Goal: Check status: Check status

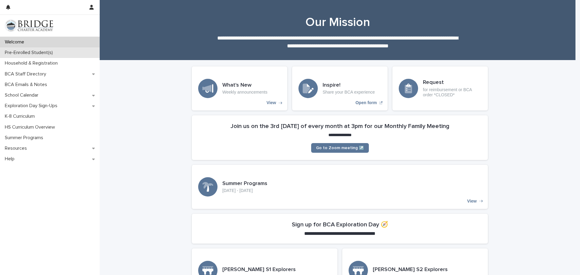
click at [45, 51] on p "Pre-Enrolled Student(s)" at bounding box center [29, 53] width 55 height 6
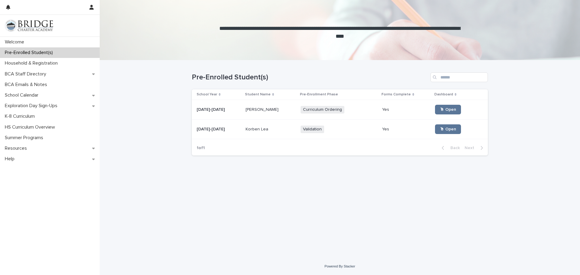
click at [254, 132] on p "Korben Lea" at bounding box center [258, 129] width 24 height 6
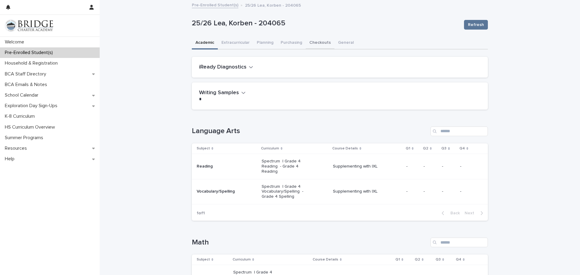
click at [317, 45] on button "Checkouts" at bounding box center [320, 43] width 29 height 13
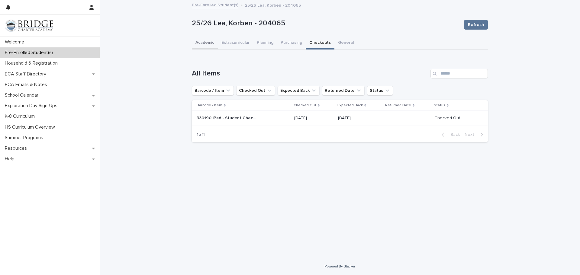
click at [203, 42] on button "Academic" at bounding box center [205, 43] width 26 height 13
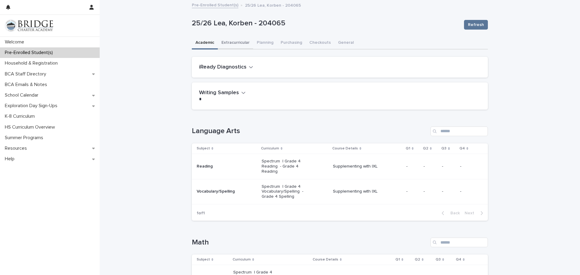
click at [238, 41] on button "Extracurricular" at bounding box center [235, 43] width 35 height 13
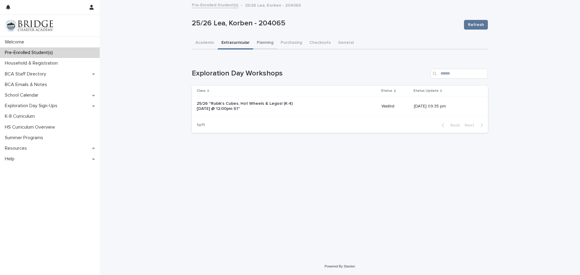
click at [265, 43] on button "Planning" at bounding box center [265, 43] width 24 height 13
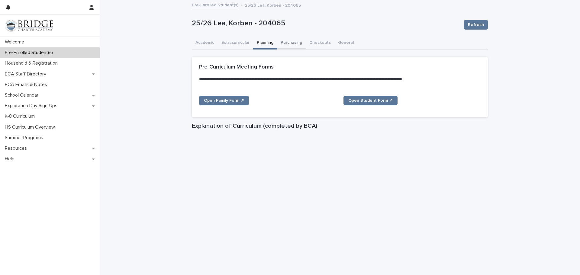
click at [286, 40] on button "Purchasing" at bounding box center [291, 43] width 29 height 13
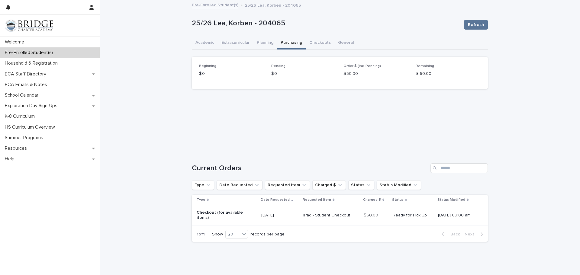
click at [397, 216] on p "Ready for Pick Up" at bounding box center [413, 215] width 40 height 5
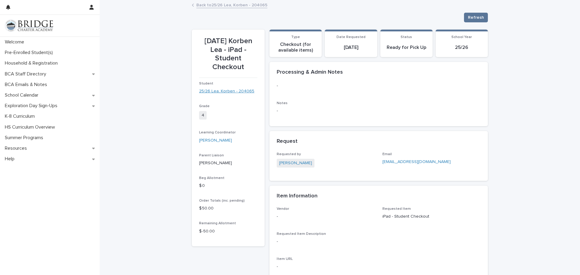
click at [224, 90] on link "25/26 Lea, Korben - 204065" at bounding box center [226, 91] width 55 height 6
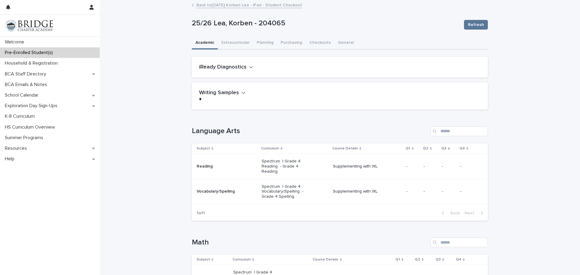
click at [249, 68] on icon "button" at bounding box center [251, 66] width 4 height 5
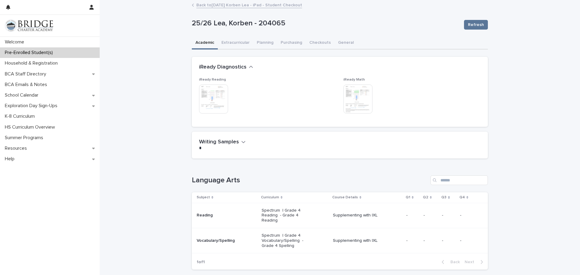
click at [217, 98] on img at bounding box center [213, 99] width 29 height 29
